Goal: Task Accomplishment & Management: Complete application form

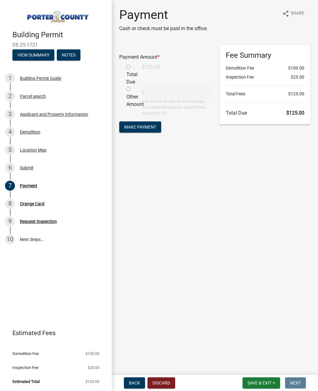
click at [129, 66] on input "radio" at bounding box center [128, 67] width 4 height 4
radio input "true"
type input "125"
click at [133, 126] on span "Make Payment" at bounding box center [140, 126] width 32 height 5
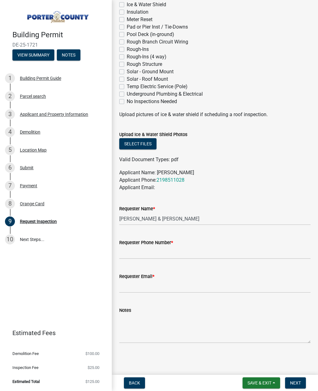
scroll to position [212, 0]
click at [36, 57] on button "View Summary" at bounding box center [33, 54] width 42 height 11
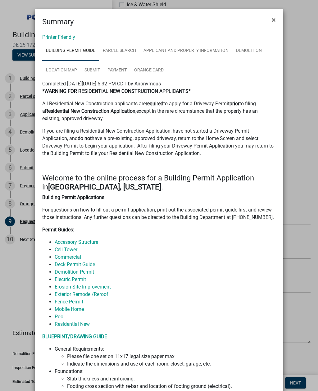
scroll to position [0, 0]
click at [273, 20] on span "×" at bounding box center [274, 20] width 4 height 9
